Goal: Navigation & Orientation: Find specific page/section

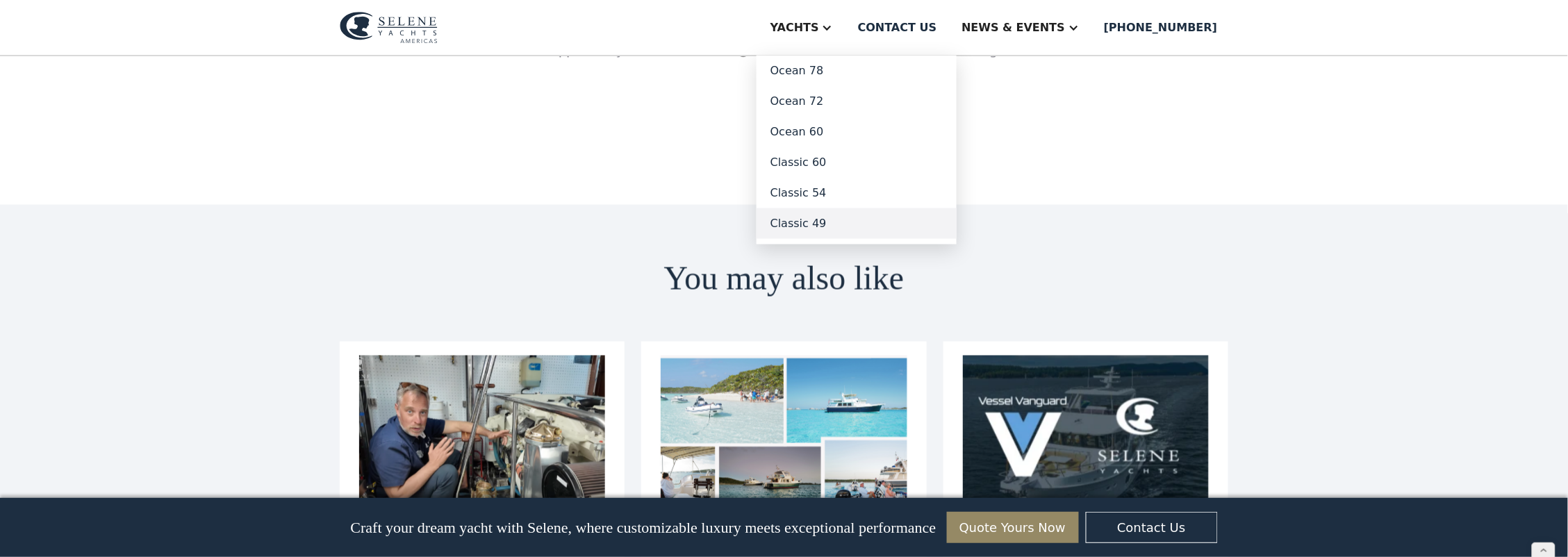
click at [854, 220] on link "Classic 49" at bounding box center [857, 223] width 200 height 31
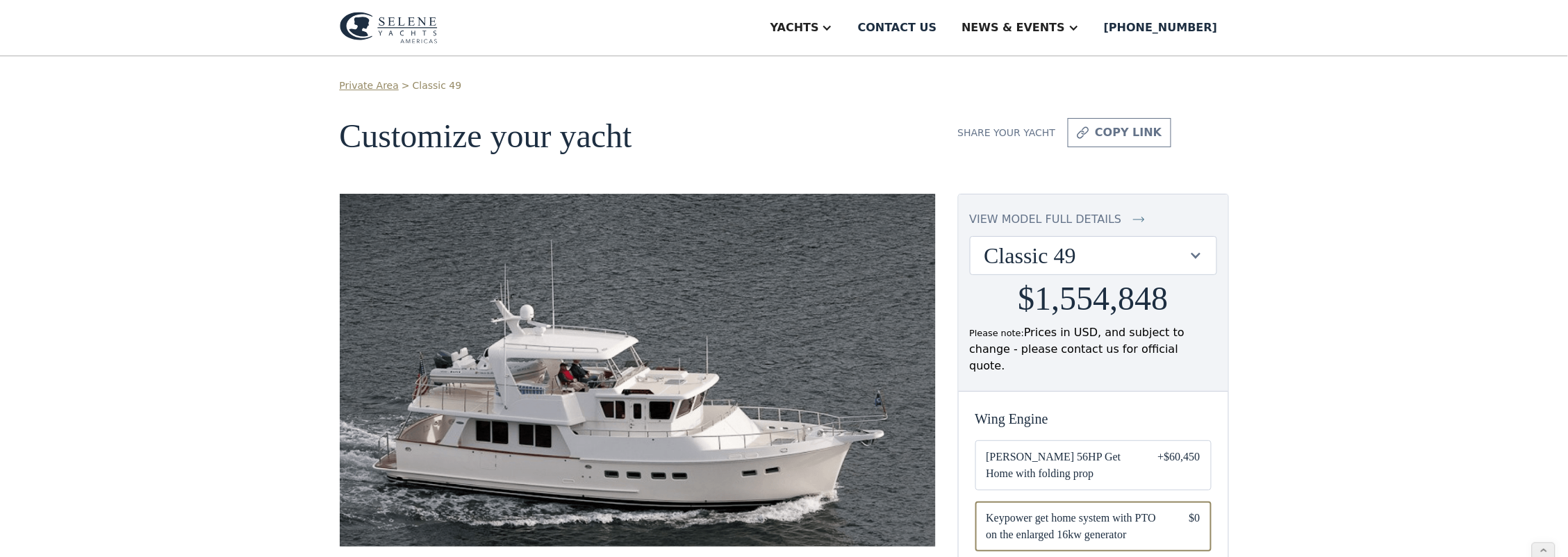
click at [408, 26] on img at bounding box center [389, 27] width 98 height 32
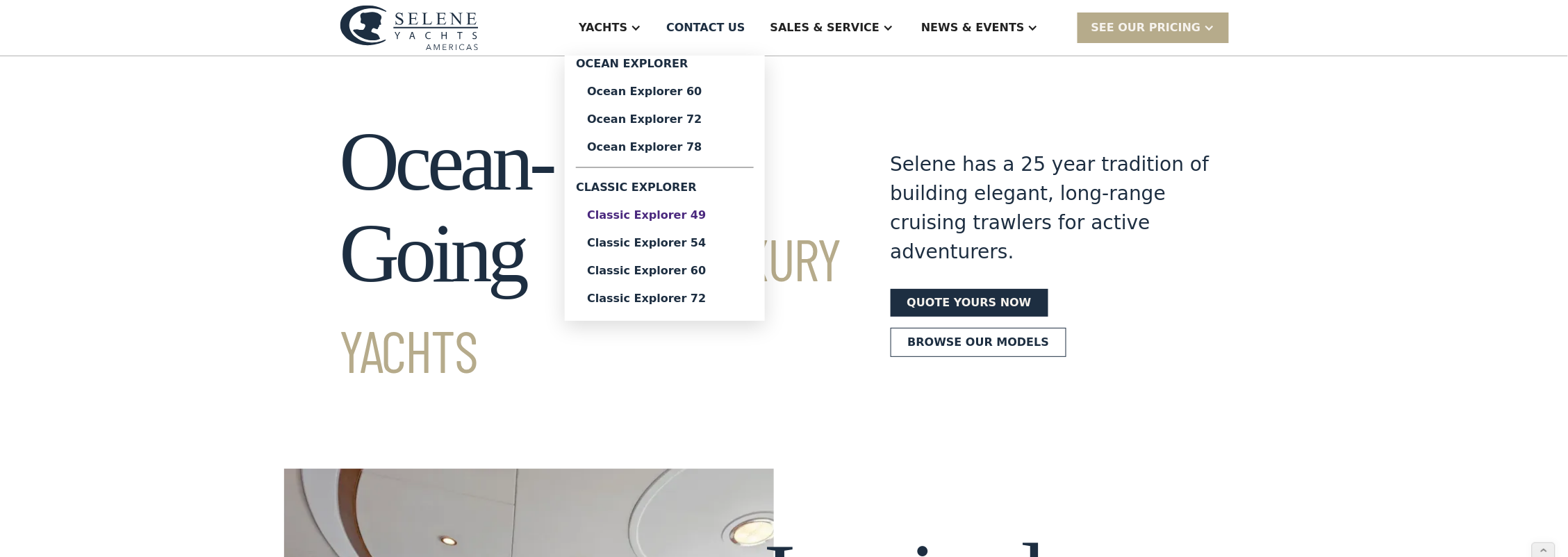
click at [692, 215] on div "Classic Explorer 49" at bounding box center [665, 215] width 155 height 11
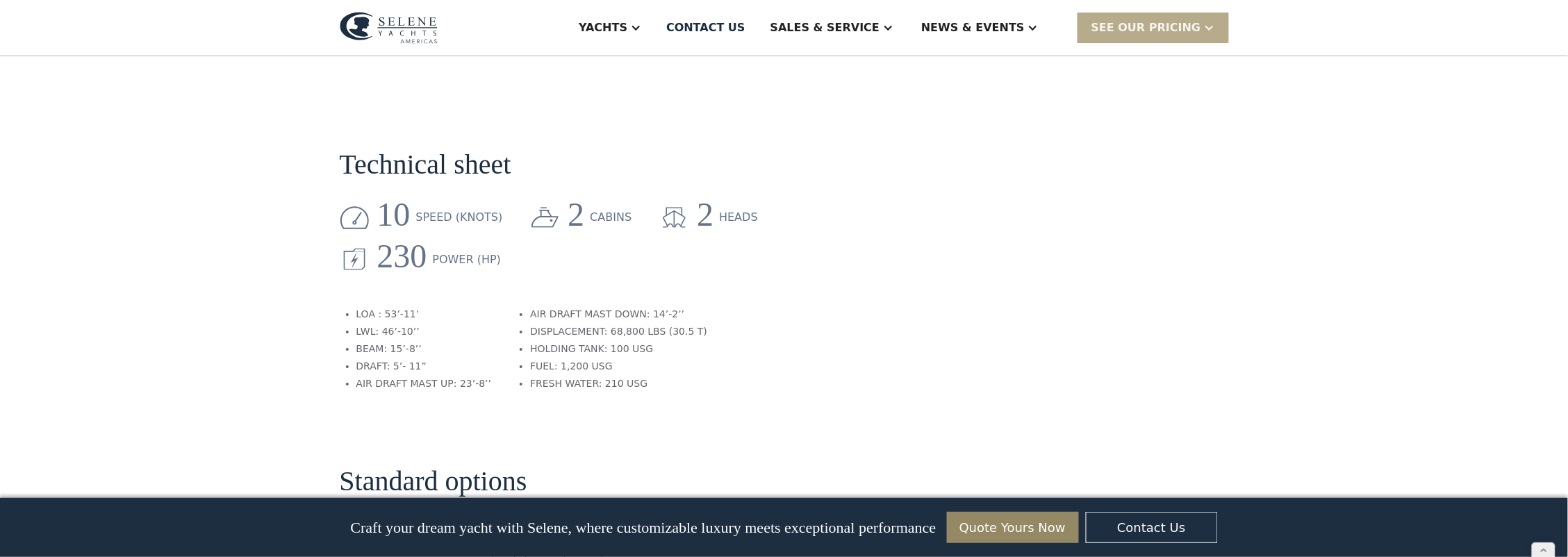
scroll to position [1804, 0]
